Goal: Information Seeking & Learning: Learn about a topic

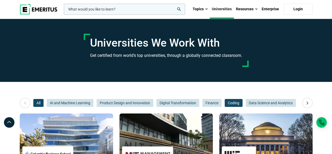
click at [230, 103] on span "Coding" at bounding box center [234, 103] width 18 height 8
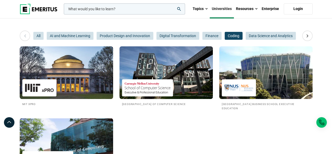
scroll to position [26, 0]
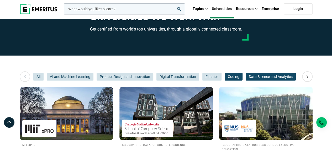
click at [264, 76] on span "Data Science and Analytics" at bounding box center [271, 76] width 50 height 8
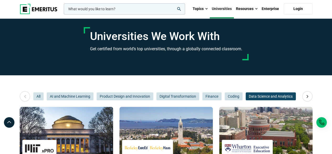
scroll to position [0, 0]
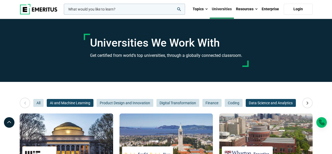
click at [89, 102] on span "AI and Machine Learning" at bounding box center [70, 103] width 47 height 8
click at [218, 8] on link "Universities" at bounding box center [222, 9] width 24 height 18
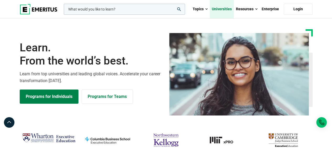
click at [220, 12] on link "Universities" at bounding box center [222, 9] width 24 height 18
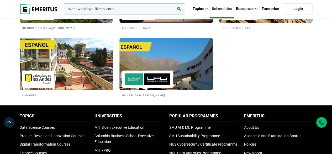
scroll to position [919, 0]
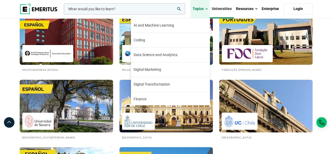
click at [205, 10] on link "Topics" at bounding box center [200, 9] width 19 height 18
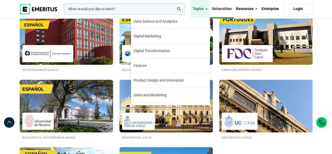
scroll to position [47, 0]
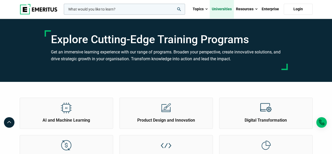
click at [224, 4] on link "Universities" at bounding box center [222, 9] width 24 height 18
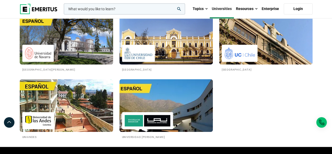
scroll to position [1076, 0]
